Goal: Information Seeking & Learning: Learn about a topic

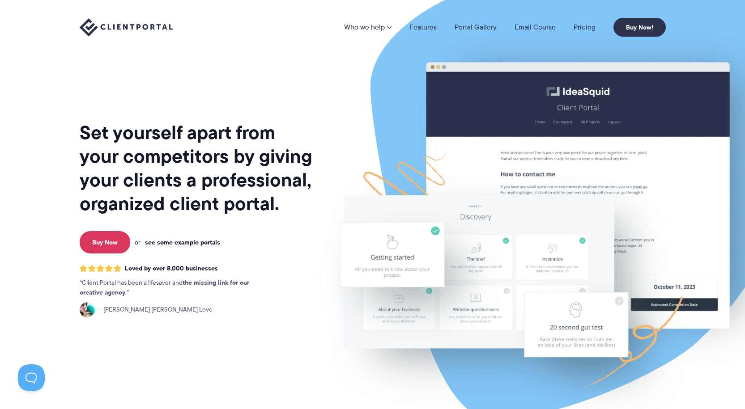
click at [57, 176] on section "Set yourself apart from your competitors by giving your clients a professional,…" at bounding box center [372, 218] width 745 height 436
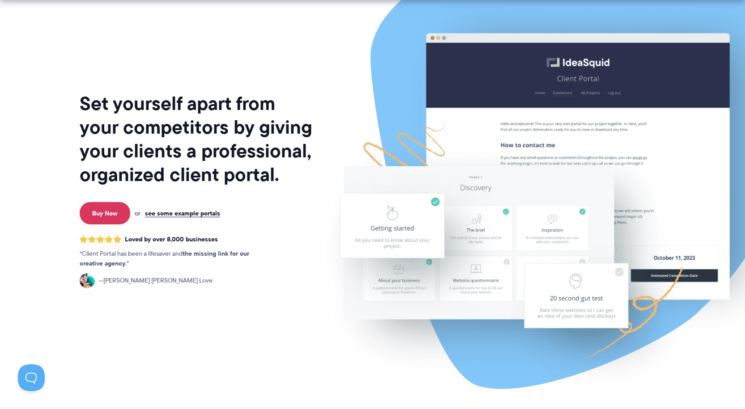
scroll to position [45, 0]
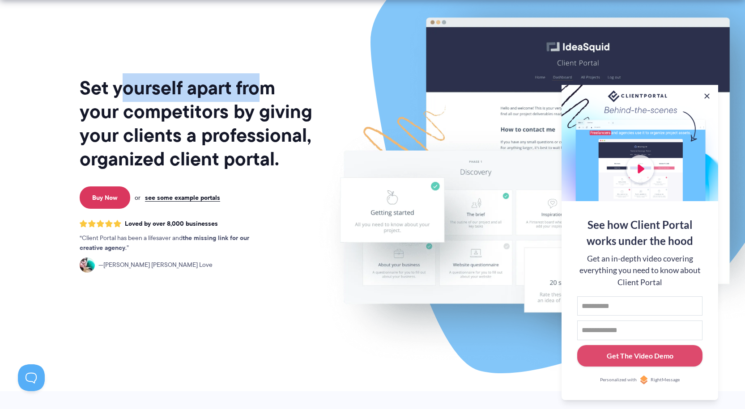
drag, startPoint x: 126, startPoint y: 85, endPoint x: 258, endPoint y: 87, distance: 131.9
click at [258, 87] on h1 "Set yourself apart from your competitors by giving your clients a professional,…" at bounding box center [197, 123] width 234 height 95
click at [264, 87] on h1 "Set yourself apart from your competitors by giving your clients a professional,…" at bounding box center [197, 123] width 234 height 95
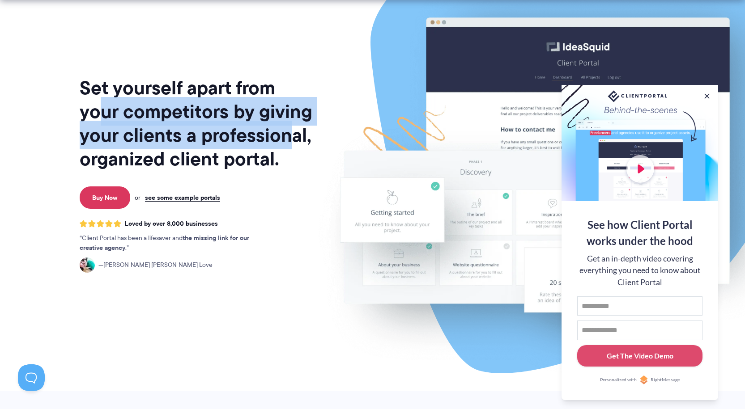
drag, startPoint x: 100, startPoint y: 110, endPoint x: 197, endPoint y: 145, distance: 103.0
click at [286, 140] on h1 "Set yourself apart from your competitors by giving your clients a professional,…" at bounding box center [197, 123] width 234 height 95
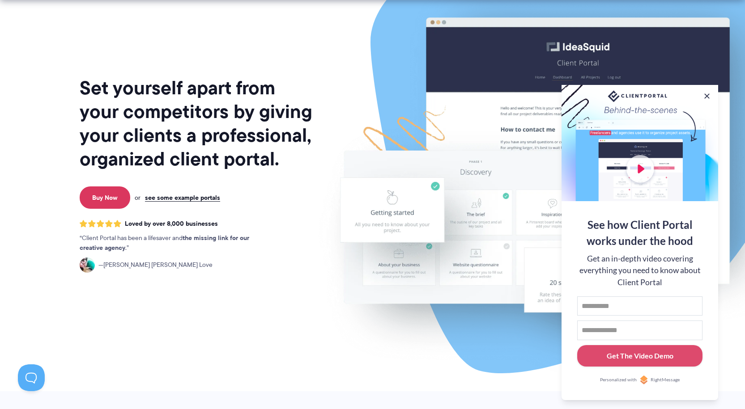
click at [143, 152] on h1 "Set yourself apart from your competitors by giving your clients a professional,…" at bounding box center [197, 123] width 234 height 95
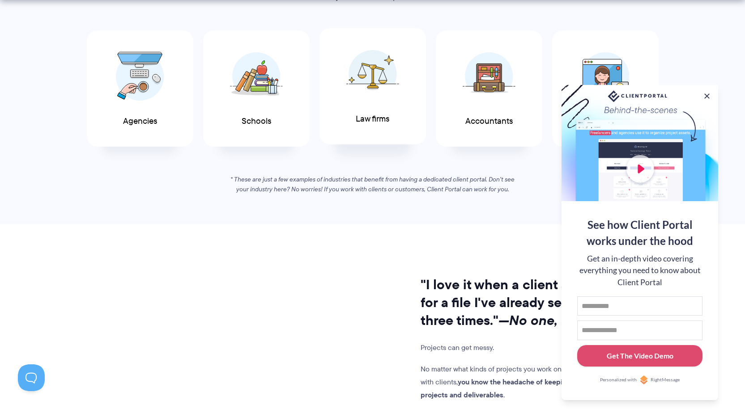
scroll to position [537, 0]
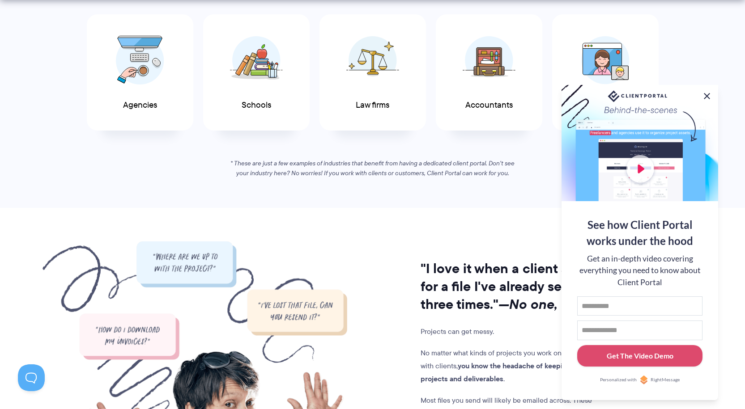
click at [707, 94] on button at bounding box center [706, 96] width 11 height 11
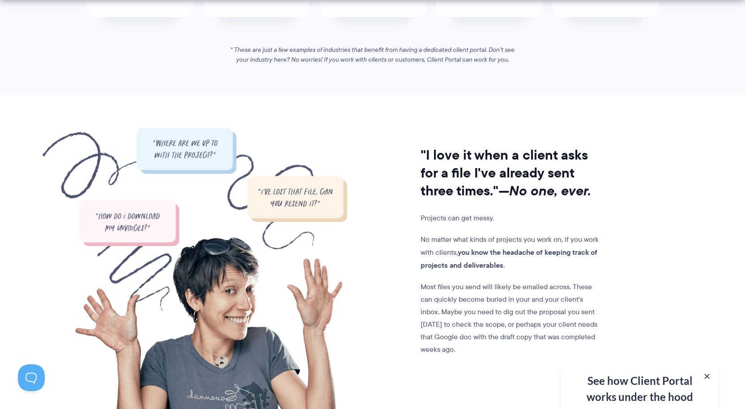
scroll to position [671, 0]
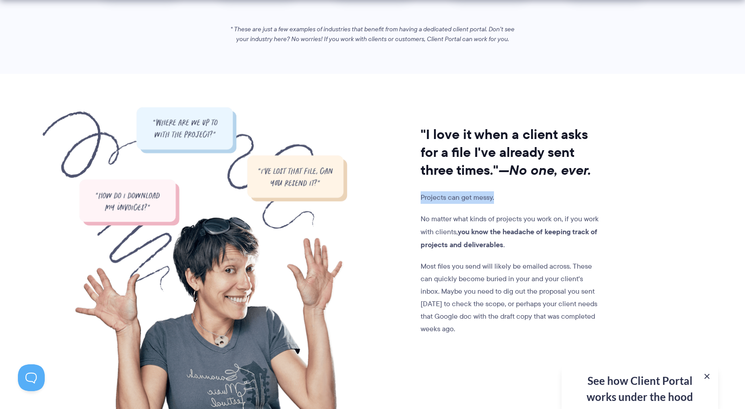
drag, startPoint x: 421, startPoint y: 196, endPoint x: 519, endPoint y: 196, distance: 98.4
click at [519, 196] on div ""I love it when a client asks for a file I've already sent three times." —No on…" at bounding box center [474, 259] width 255 height 304
click at [519, 196] on p "Projects can get messy." at bounding box center [511, 197] width 182 height 13
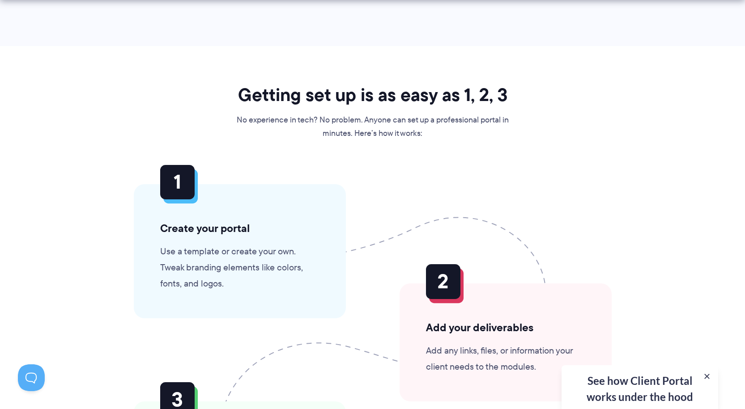
scroll to position [2057, 0]
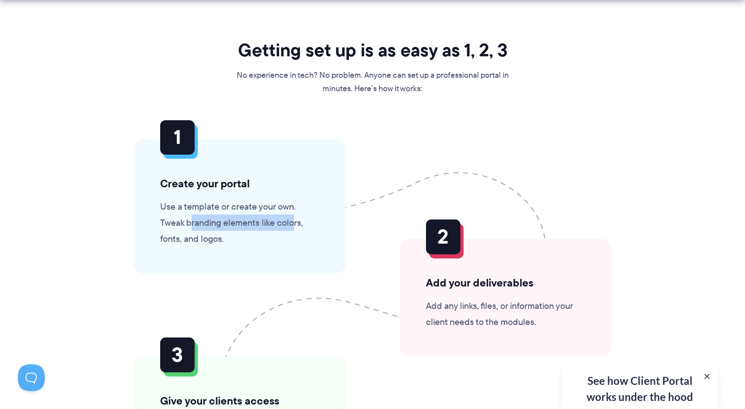
drag, startPoint x: 193, startPoint y: 221, endPoint x: 291, endPoint y: 221, distance: 98.4
click at [291, 221] on p "Use a template or create your own. Tweak branding elements like colors, fonts, …" at bounding box center [239, 223] width 159 height 48
click at [296, 221] on p "Use a template or create your own. Tweak branding elements like colors, fonts, …" at bounding box center [239, 223] width 159 height 48
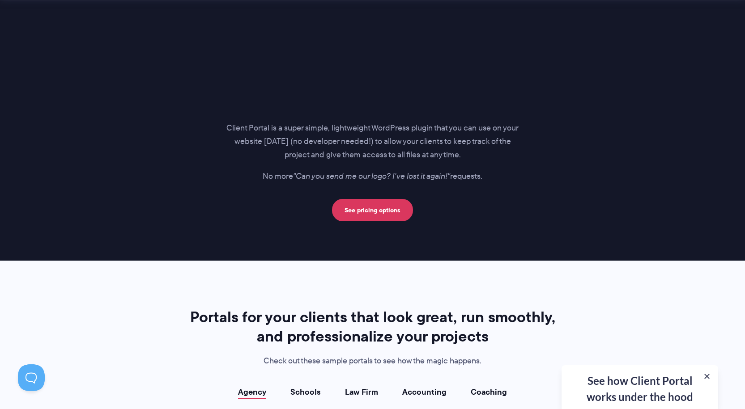
scroll to position [1386, 0]
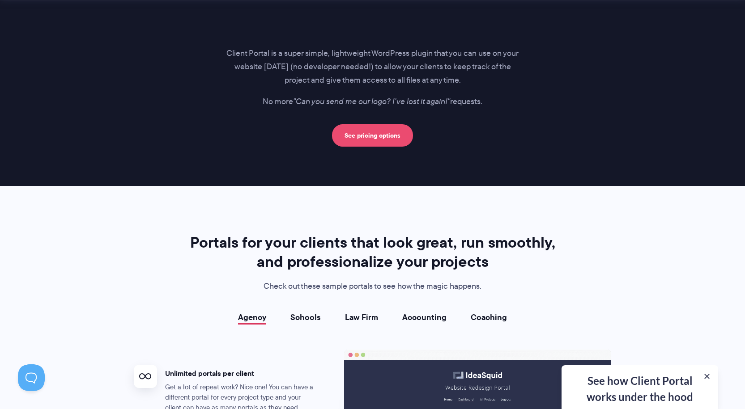
click at [378, 132] on link "See pricing options" at bounding box center [372, 135] width 81 height 22
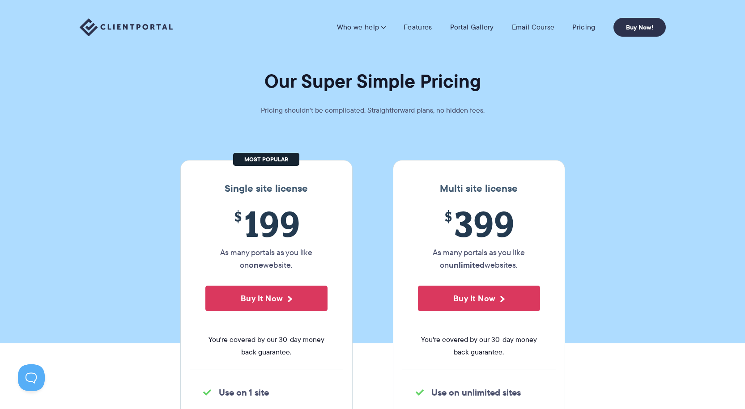
click at [117, 21] on img at bounding box center [126, 27] width 93 height 18
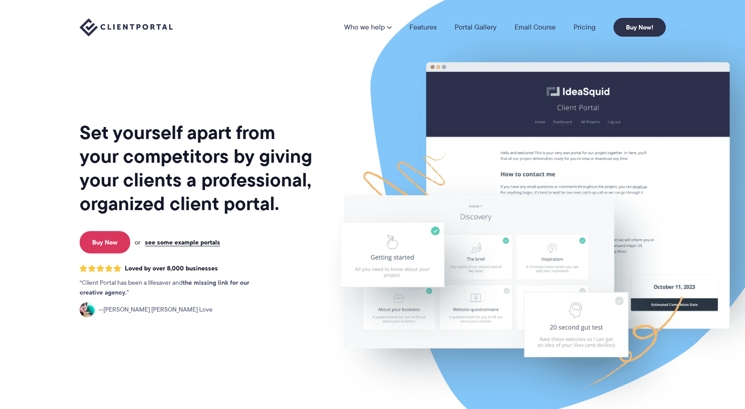
click at [366, 33] on nav "Who we help Who we help View pricing Agencies See how Client Portal can help gi…" at bounding box center [505, 27] width 322 height 19
click at [441, 34] on nav "Who we help Who we help View pricing Agencies See how Client Portal can help gi…" at bounding box center [505, 27] width 322 height 19
click at [431, 25] on link "Features" at bounding box center [422, 27] width 27 height 7
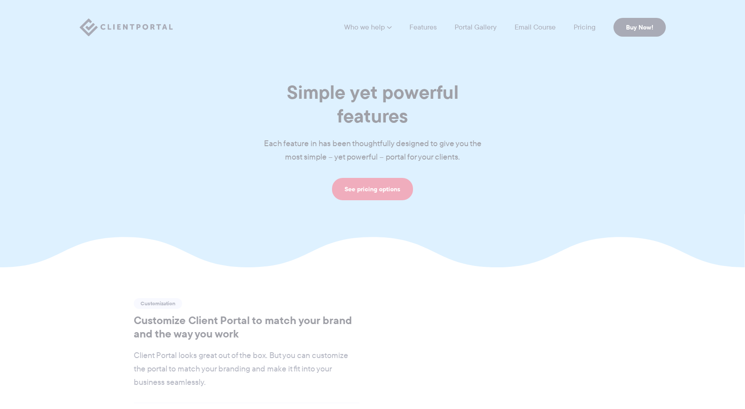
click at [477, 24] on link "Portal Gallery" at bounding box center [475, 27] width 42 height 7
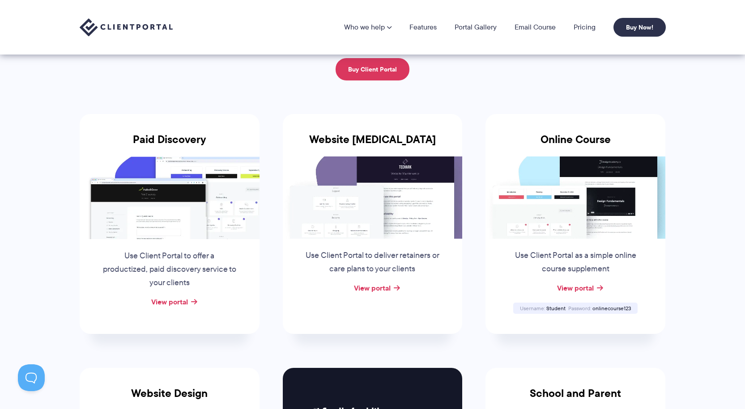
scroll to position [89, 0]
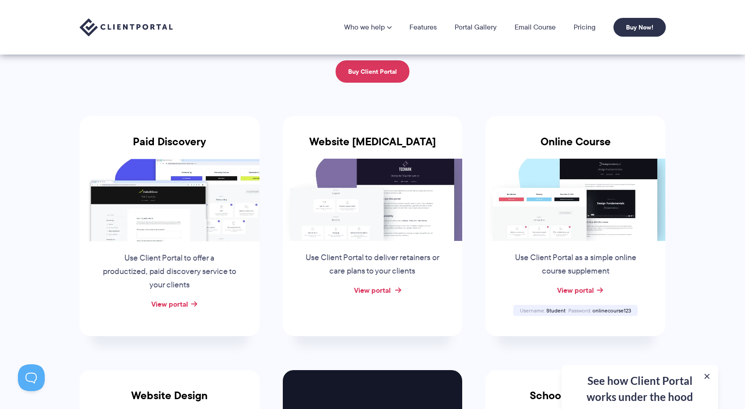
click at [364, 295] on link "View portal" at bounding box center [372, 290] width 37 height 11
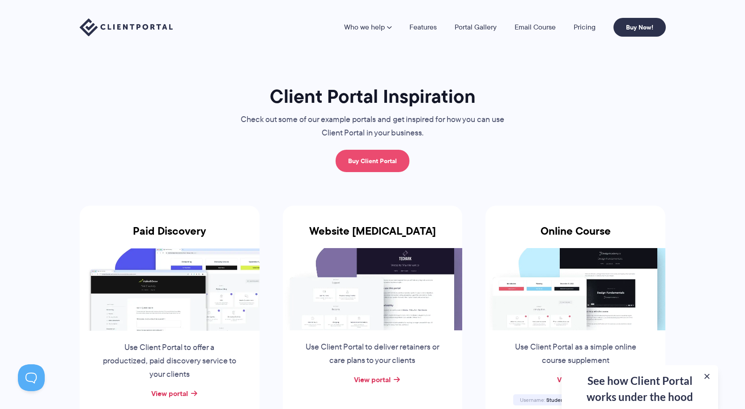
click at [374, 164] on link "Buy Client Portal" at bounding box center [372, 161] width 74 height 22
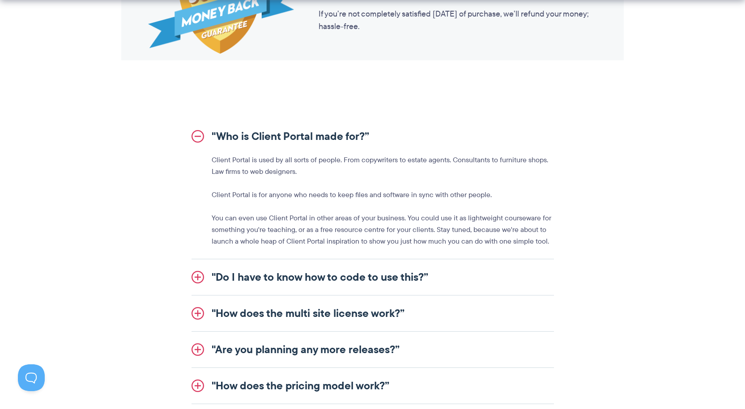
scroll to position [1386, 0]
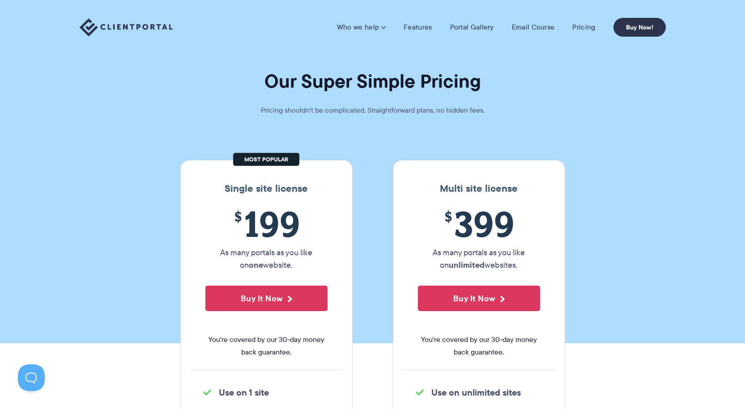
scroll to position [1199, 0]
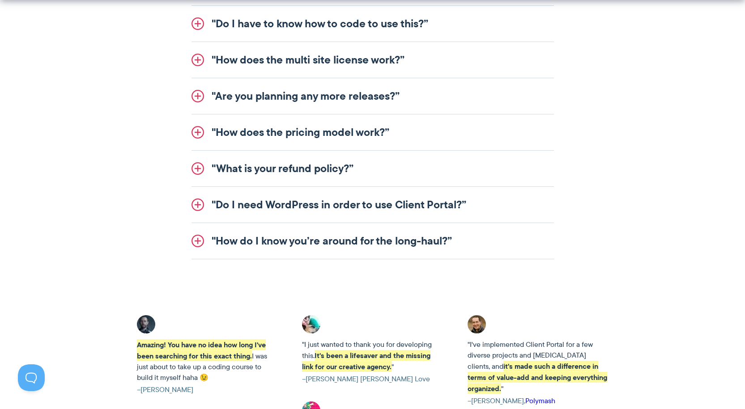
click at [414, 207] on link ""Do I need WordPress in order to use Client Portal?”" at bounding box center [372, 205] width 362 height 36
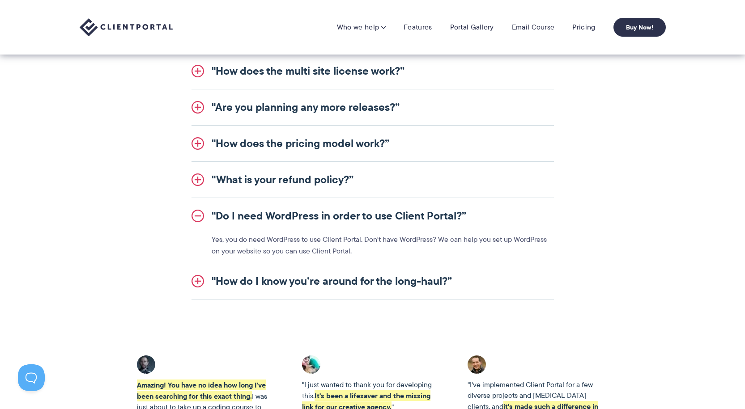
scroll to position [1095, 0]
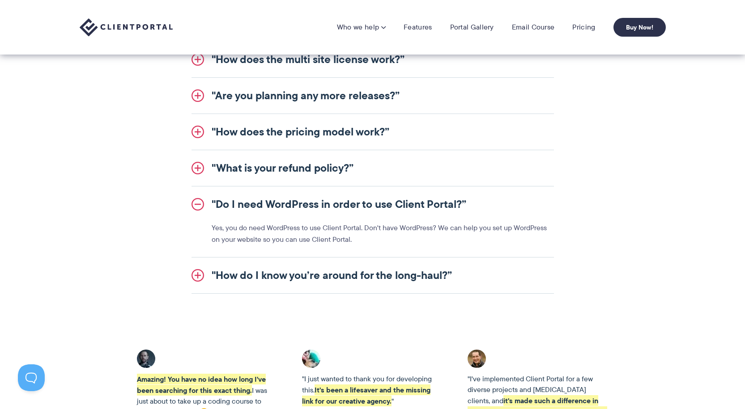
click at [352, 235] on p "Yes, you do need WordPress to use Client Portal. Don't have WordPress? We can h…" at bounding box center [383, 233] width 342 height 23
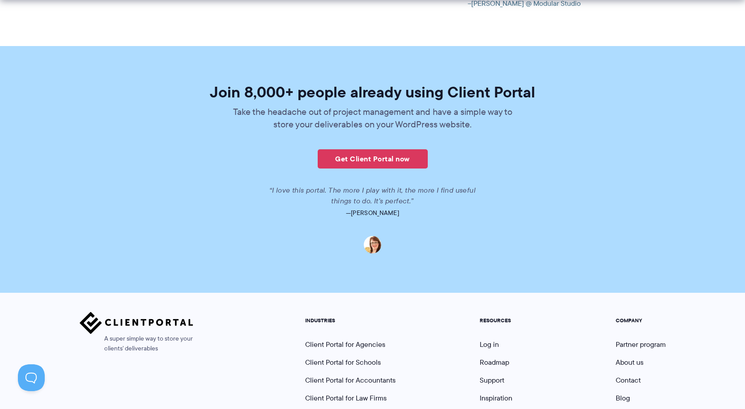
scroll to position [2121, 0]
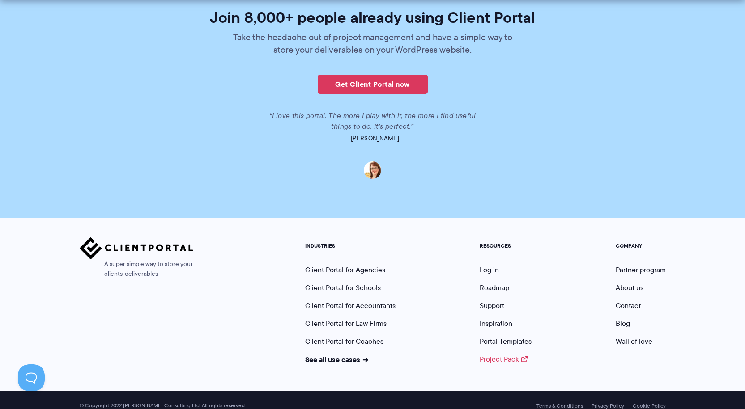
click at [495, 354] on link "Project Pack" at bounding box center [503, 359] width 48 height 10
click at [513, 336] on link "Portal Templates" at bounding box center [505, 341] width 52 height 10
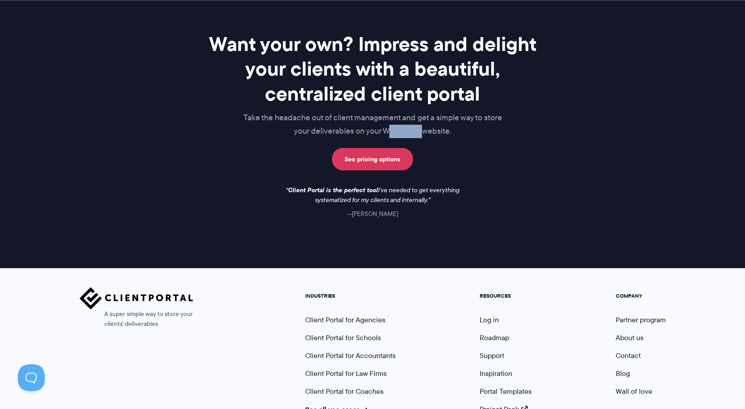
scroll to position [730, 0]
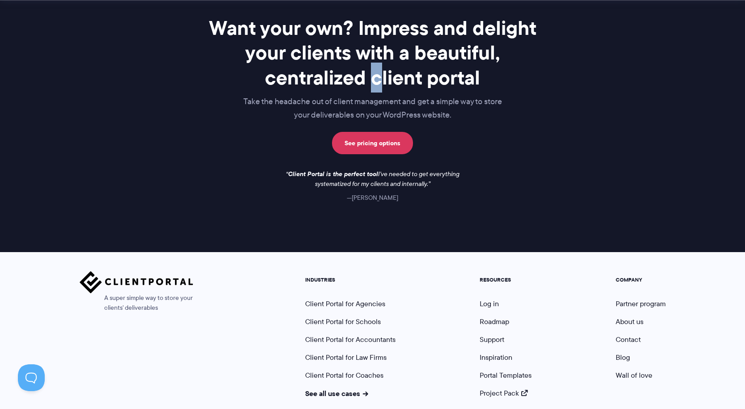
drag, startPoint x: 376, startPoint y: 91, endPoint x: 383, endPoint y: 92, distance: 7.2
click at [383, 90] on h2 "Want your own? Impress and delight your clients with a beautiful, centralized c…" at bounding box center [372, 53] width 357 height 74
click at [377, 131] on div "Want your own? Impress and delight your clients with a beautiful, centralized c…" at bounding box center [372, 109] width 357 height 187
click at [352, 159] on div "Want your own? Impress and delight your clients with a beautiful, centralized c…" at bounding box center [372, 109] width 357 height 187
click at [354, 146] on link "See pricing options" at bounding box center [372, 143] width 81 height 22
